Goal: Transaction & Acquisition: Subscribe to service/newsletter

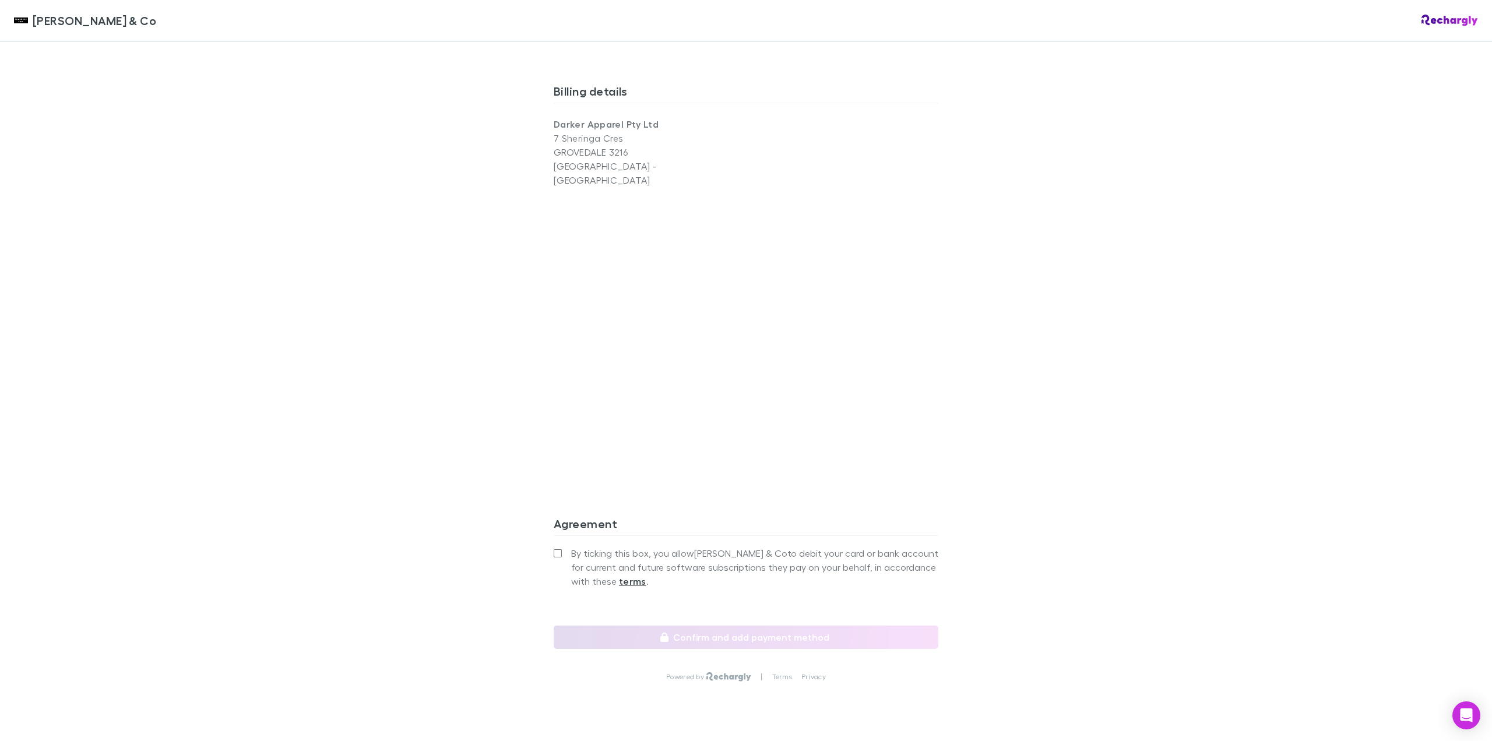
scroll to position [742, 0]
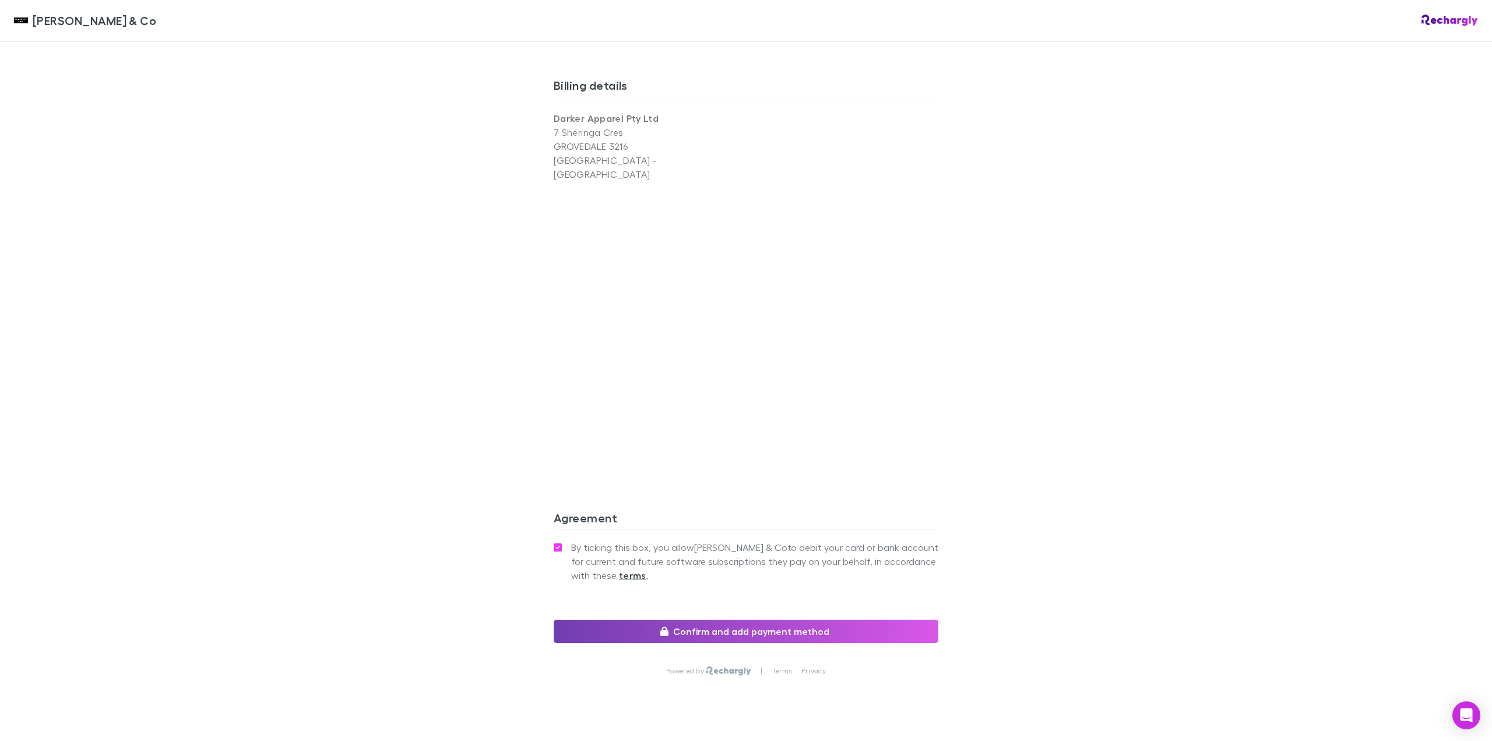
click at [850, 619] on button "Confirm and add payment method" at bounding box center [746, 630] width 385 height 23
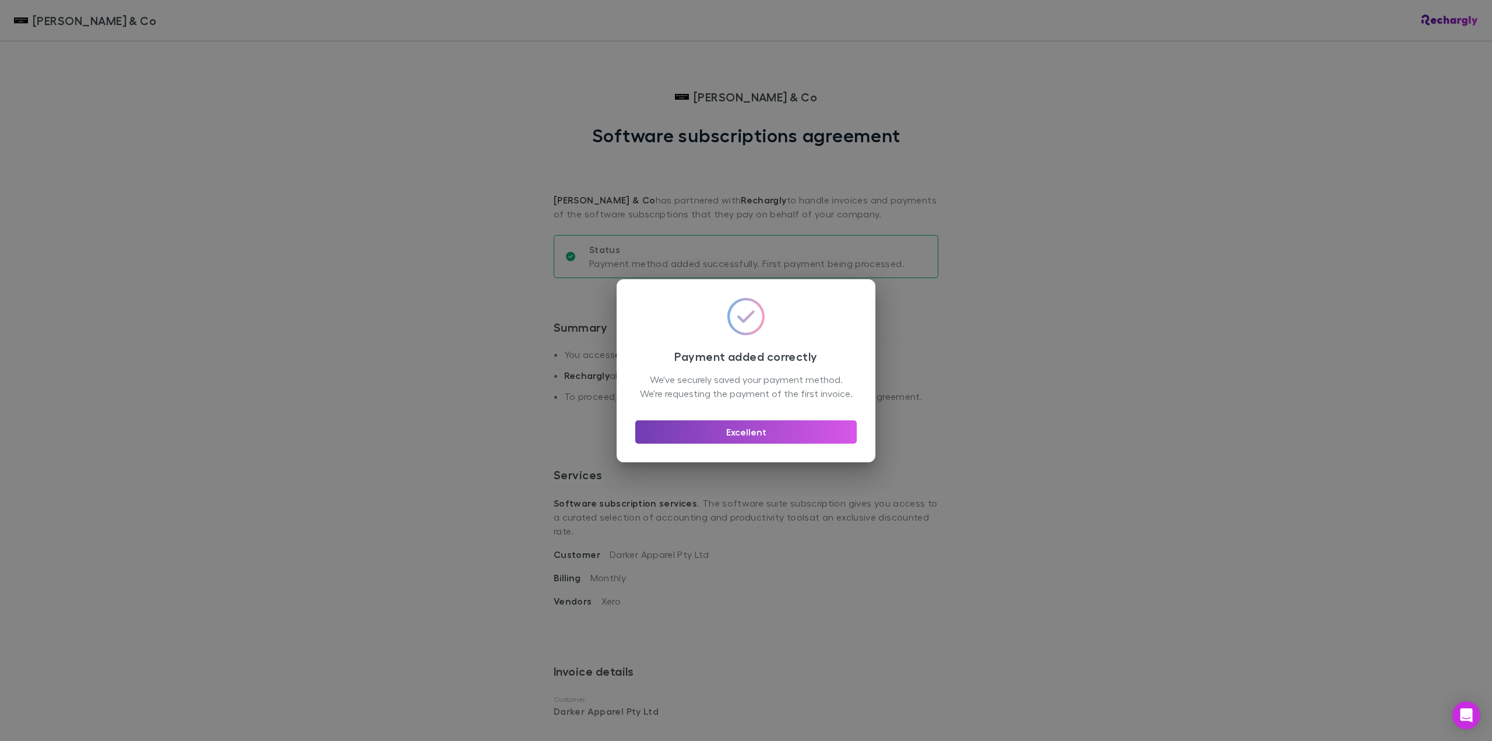
click at [737, 435] on button "Excellent" at bounding box center [745, 431] width 221 height 23
